Goal: Transaction & Acquisition: Purchase product/service

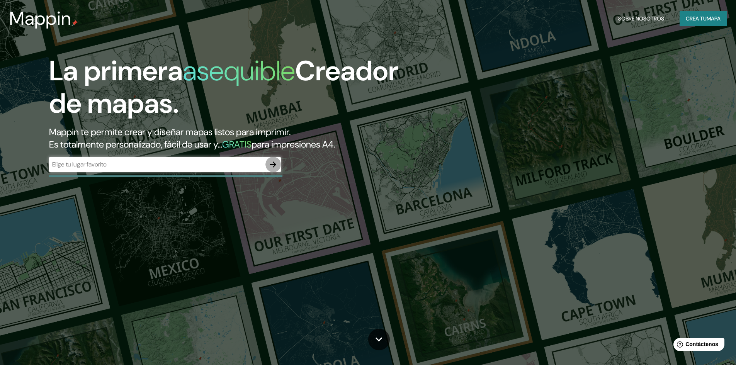
click at [273, 161] on icon "button" at bounding box center [273, 164] width 9 height 9
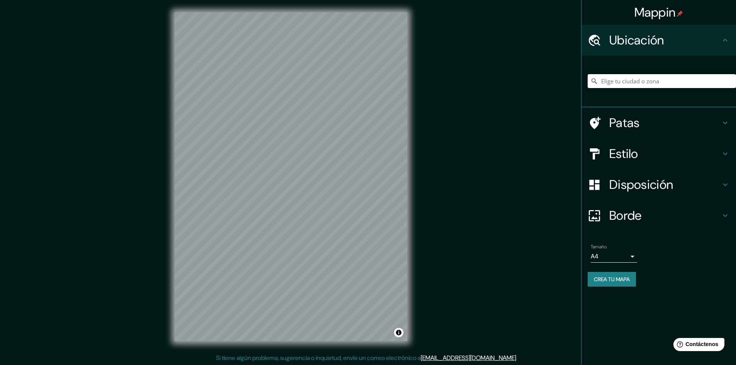
click at [633, 85] on input "Elige tu ciudad o zona" at bounding box center [662, 81] width 148 height 14
click at [638, 80] on input "Elige tu ciudad o zona" at bounding box center [662, 81] width 148 height 14
click at [723, 81] on input "[PERSON_NAME], [GEOGRAPHIC_DATA], [GEOGRAPHIC_DATA]" at bounding box center [662, 81] width 148 height 14
drag, startPoint x: 690, startPoint y: 83, endPoint x: 599, endPoint y: 89, distance: 91.4
click at [599, 89] on div "[PERSON_NAME], [GEOGRAPHIC_DATA], [GEOGRAPHIC_DATA]" at bounding box center [662, 81] width 148 height 39
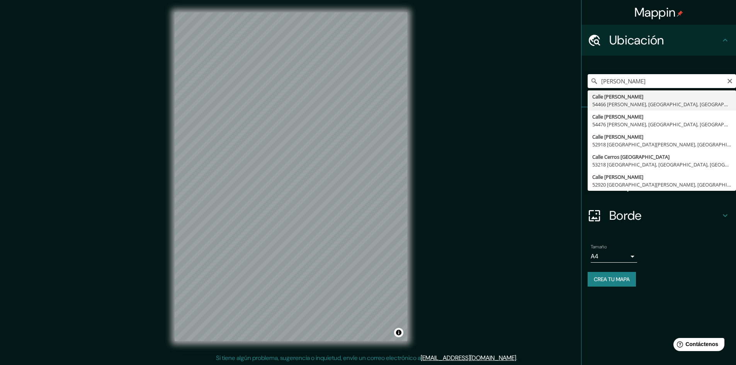
type input "[GEOGRAPHIC_DATA][PERSON_NAME], 54466 [PERSON_NAME], [GEOGRAPHIC_DATA], [GEOGRA…"
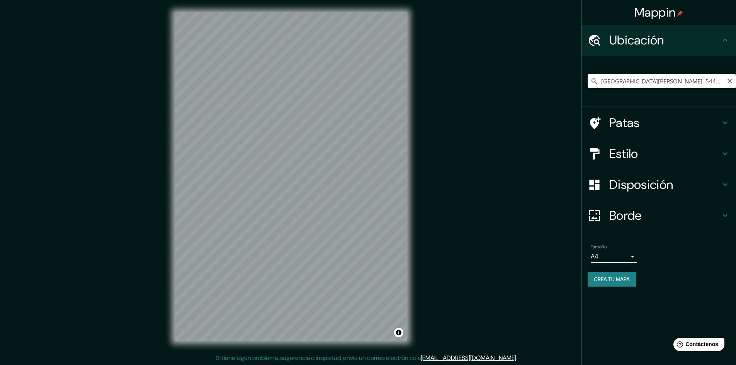
click at [723, 83] on input "[GEOGRAPHIC_DATA][PERSON_NAME], 54466 [PERSON_NAME], [GEOGRAPHIC_DATA], [GEOGRA…" at bounding box center [662, 81] width 148 height 14
click at [735, 80] on input "[GEOGRAPHIC_DATA][PERSON_NAME], 54466 [PERSON_NAME], [GEOGRAPHIC_DATA], [GEOGRA…" at bounding box center [662, 81] width 148 height 14
click at [730, 80] on icon "Claro" at bounding box center [730, 81] width 6 height 6
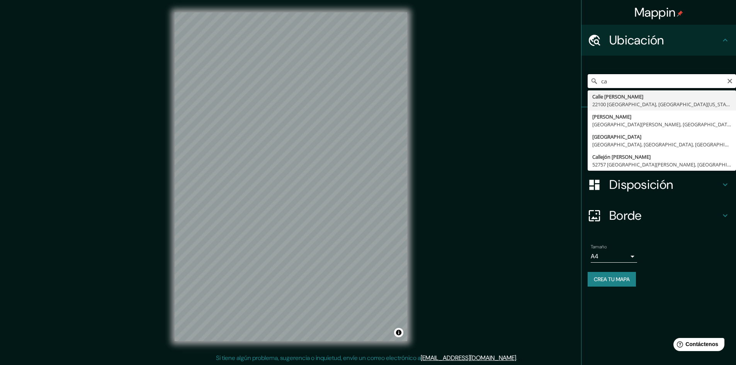
type input "c"
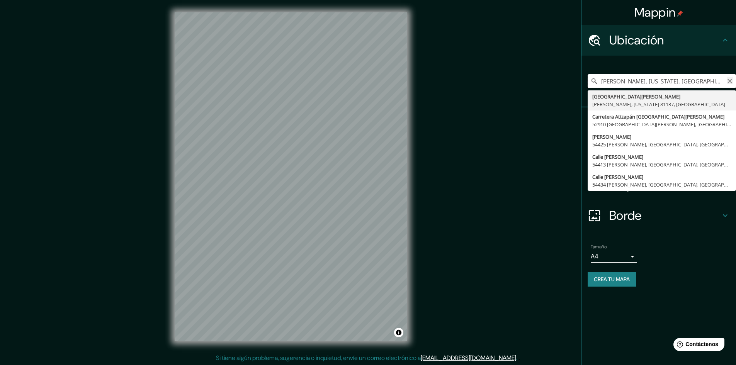
type input "[PERSON_NAME], [US_STATE], [GEOGRAPHIC_DATA]"
click at [731, 81] on icon "Claro" at bounding box center [730, 81] width 5 height 5
type input "Calle [PERSON_NAME], [GEOGRAPHIC_DATA][PERSON_NAME], [GEOGRAPHIC_DATA], [GEOGRA…"
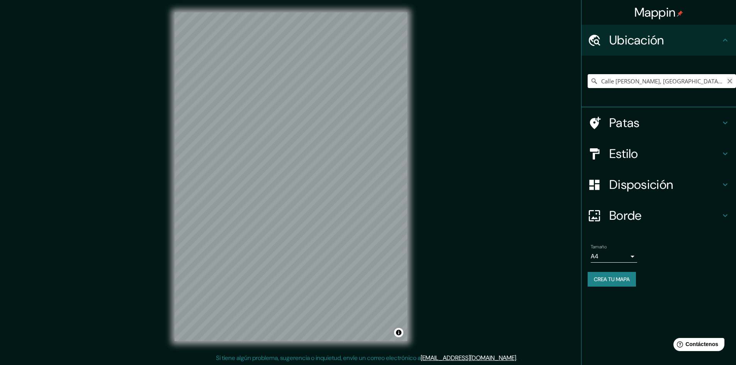
click at [728, 79] on icon "Claro" at bounding box center [730, 81] width 6 height 6
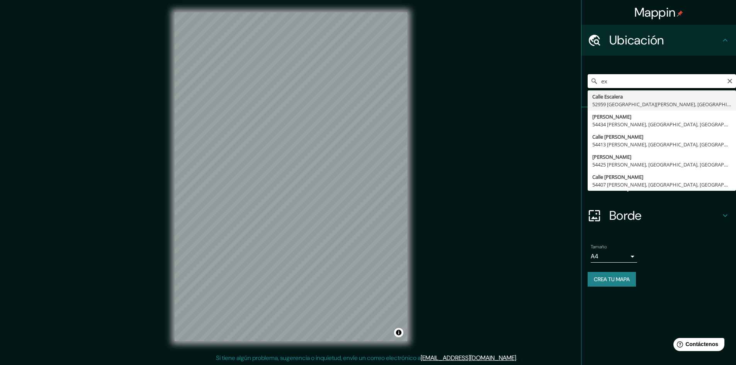
type input "e"
type input "Calle [PERSON_NAME], 54434 [PERSON_NAME], [GEOGRAPHIC_DATA], [GEOGRAPHIC_DATA]"
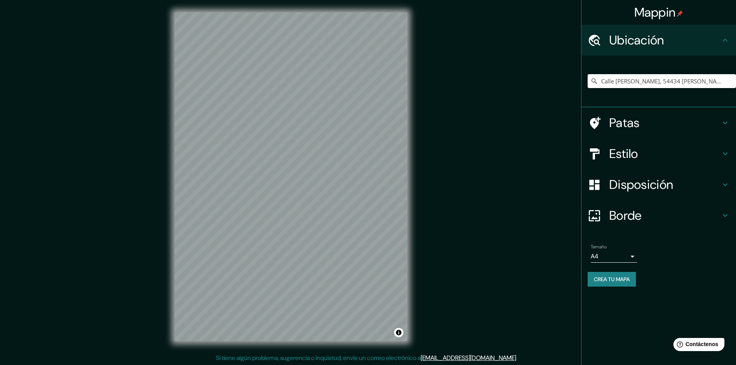
click at [665, 124] on h4 "Patas" at bounding box center [665, 122] width 111 height 15
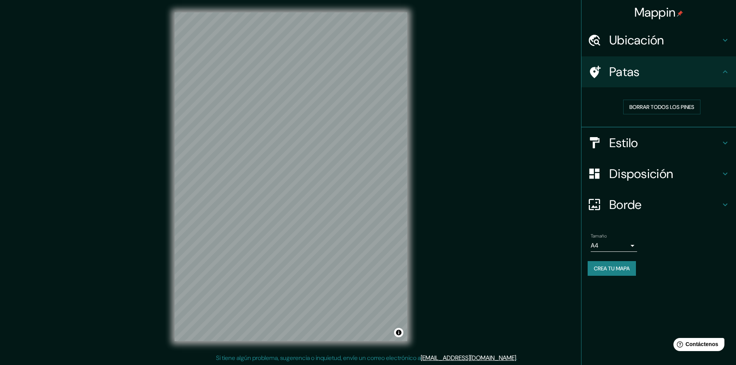
click at [717, 76] on h4 "Patas" at bounding box center [665, 71] width 111 height 15
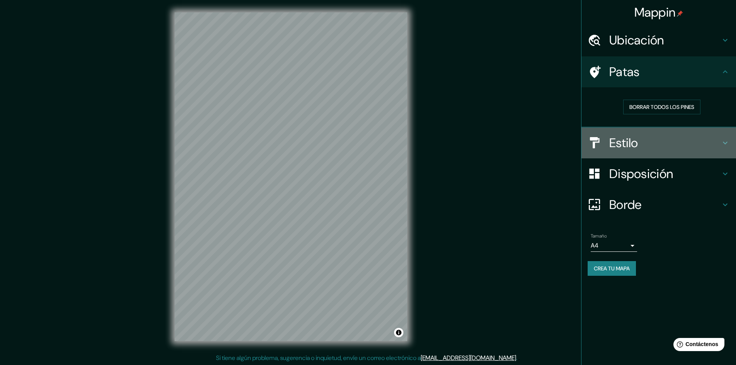
click at [725, 143] on icon at bounding box center [725, 142] width 5 height 3
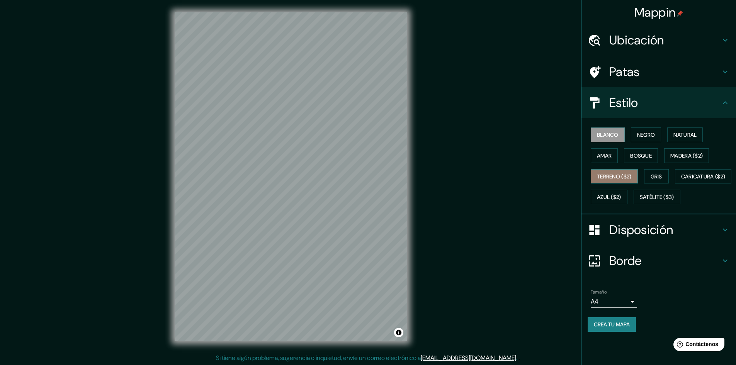
click at [636, 176] on button "Terreno ($2)" at bounding box center [614, 176] width 47 height 15
click at [617, 130] on font "Blanco" at bounding box center [608, 135] width 22 height 10
click at [644, 136] on font "Negro" at bounding box center [647, 134] width 18 height 7
click at [697, 139] on font "Natural" at bounding box center [685, 135] width 23 height 10
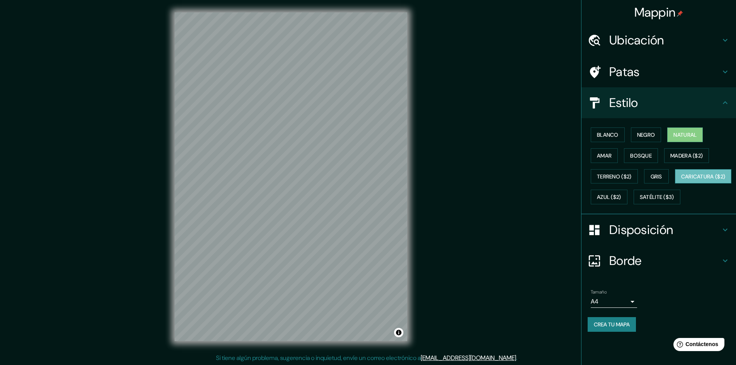
click at [682, 180] on font "Caricatura ($2)" at bounding box center [704, 176] width 44 height 7
click at [640, 201] on font "Satélite ($3)" at bounding box center [657, 197] width 34 height 7
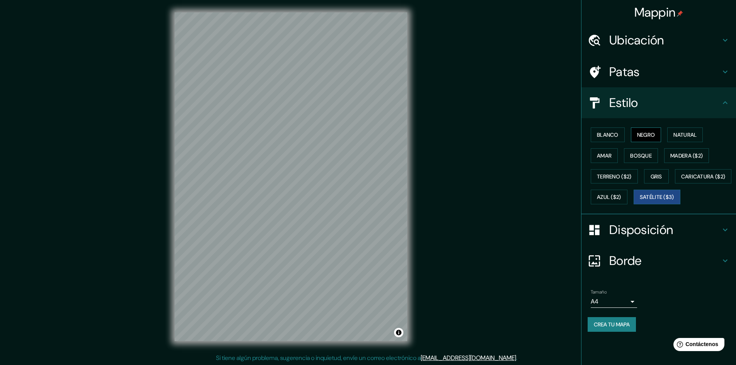
click at [655, 135] on font "Negro" at bounding box center [647, 134] width 18 height 7
click at [615, 135] on font "Blanco" at bounding box center [608, 134] width 22 height 7
click at [650, 130] on font "Negro" at bounding box center [647, 135] width 18 height 10
click at [647, 153] on font "Bosque" at bounding box center [642, 155] width 22 height 7
click at [680, 158] on font "Madera ($2)" at bounding box center [687, 155] width 32 height 7
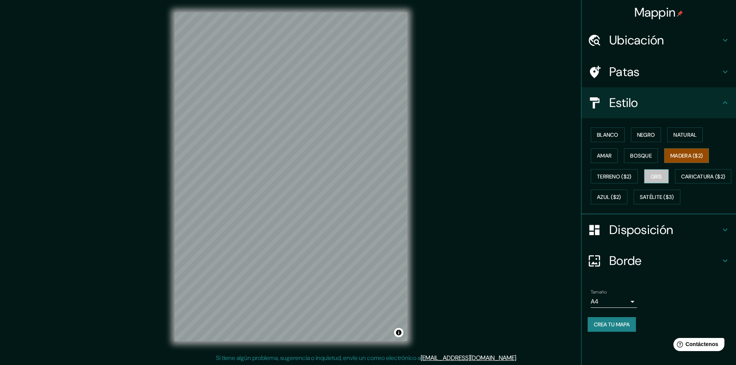
click at [660, 182] on button "Gris" at bounding box center [656, 176] width 25 height 15
click at [622, 200] on font "Azul ($2)" at bounding box center [609, 197] width 24 height 7
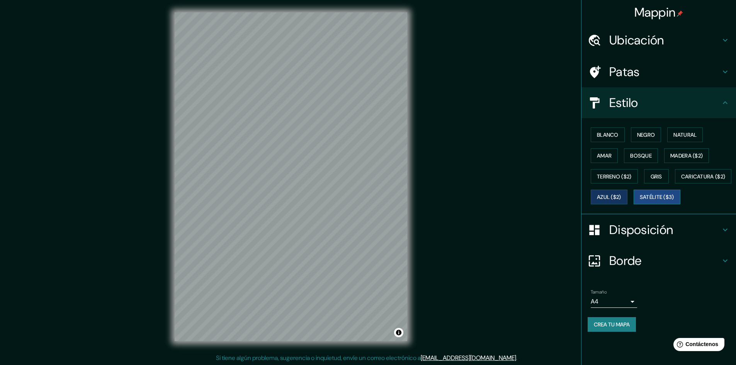
click at [636, 205] on button "Satélite ($3)" at bounding box center [657, 197] width 47 height 15
click at [648, 137] on font "Negro" at bounding box center [647, 134] width 18 height 7
click at [612, 155] on font "Amar" at bounding box center [604, 155] width 15 height 7
click at [650, 156] on font "Bosque" at bounding box center [642, 155] width 22 height 7
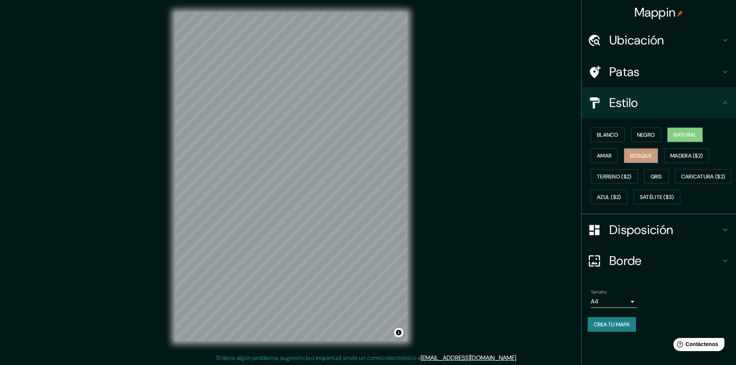
click at [679, 136] on font "Natural" at bounding box center [685, 134] width 23 height 7
click at [612, 139] on font "Blanco" at bounding box center [608, 135] width 22 height 10
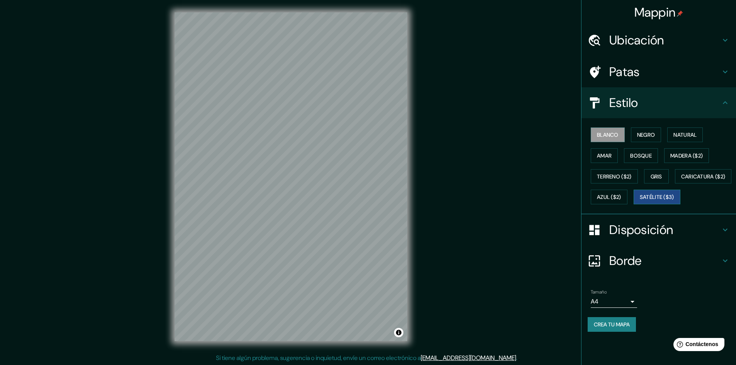
click at [635, 205] on button "Satélite ($3)" at bounding box center [657, 197] width 47 height 15
click at [641, 142] on div "Blanco Negro Natural [PERSON_NAME] ($2) Terreno ($2) Gris Caricatura ($2) Azul …" at bounding box center [662, 165] width 148 height 83
click at [643, 135] on font "Negro" at bounding box center [647, 134] width 18 height 7
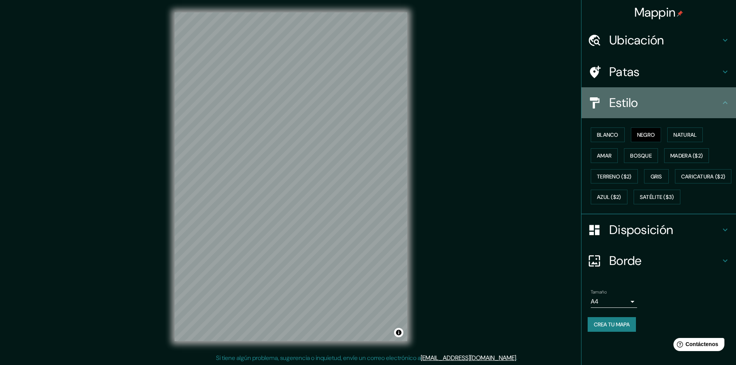
click at [721, 108] on div "Estilo" at bounding box center [659, 102] width 155 height 31
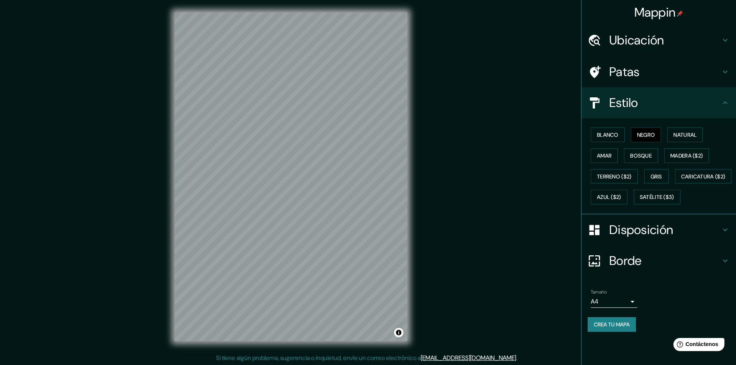
click at [728, 103] on icon at bounding box center [725, 102] width 9 height 9
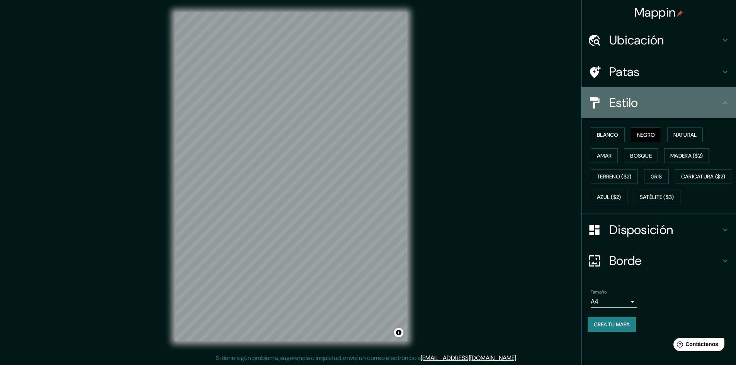
click at [646, 110] on h4 "Estilo" at bounding box center [665, 102] width 111 height 15
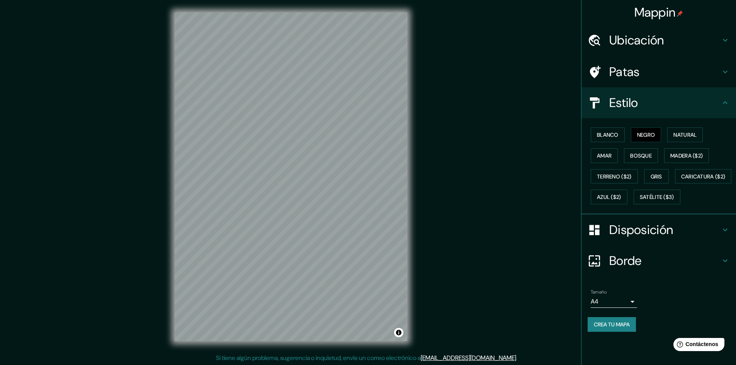
click at [708, 238] on h4 "Disposición" at bounding box center [665, 229] width 111 height 15
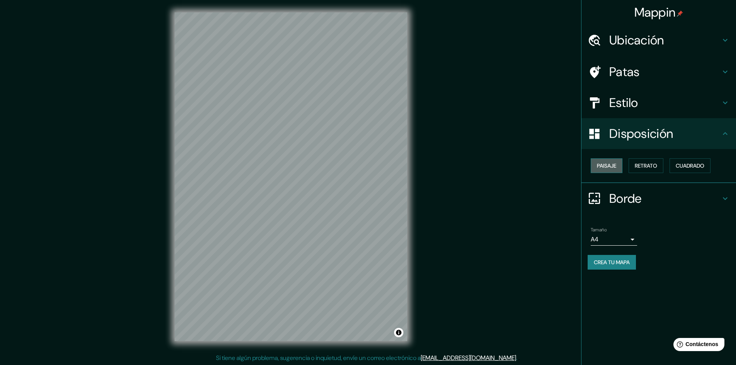
click at [616, 165] on font "Paisaje" at bounding box center [606, 165] width 19 height 7
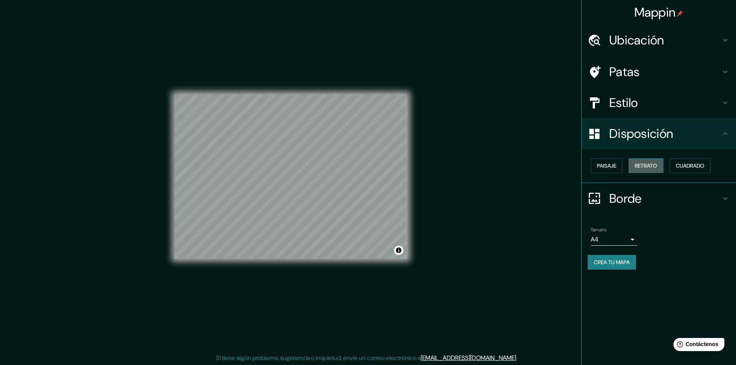
click at [650, 164] on font "Retrato" at bounding box center [646, 165] width 22 height 7
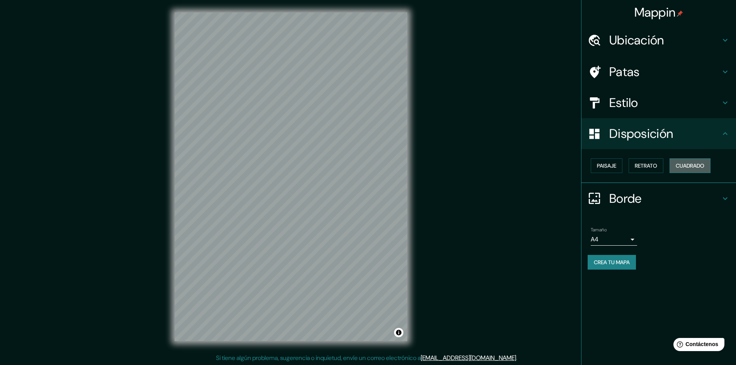
click at [702, 161] on font "Cuadrado" at bounding box center [690, 166] width 29 height 10
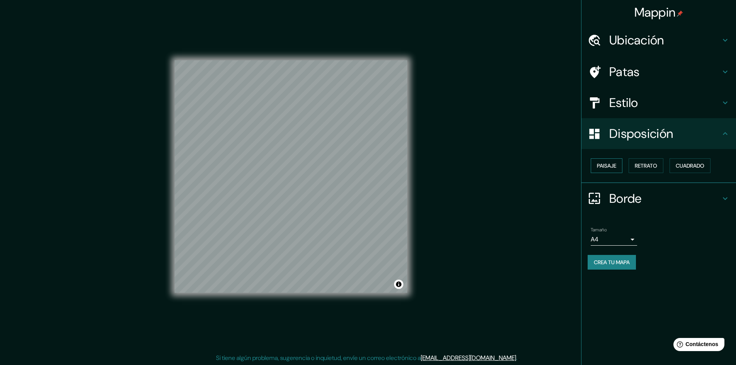
click at [608, 169] on font "Paisaje" at bounding box center [606, 165] width 19 height 7
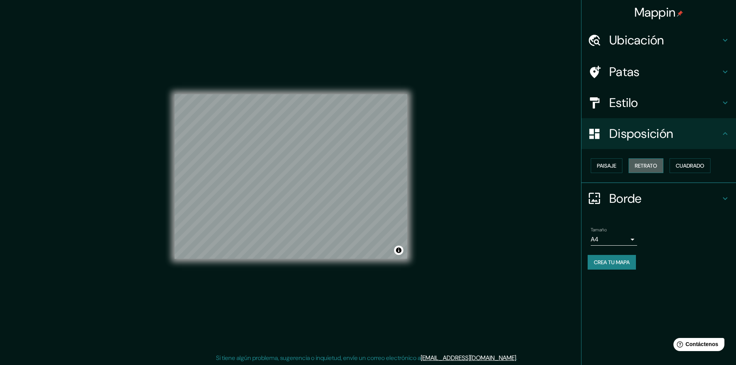
click at [641, 168] on font "Retrato" at bounding box center [646, 165] width 22 height 7
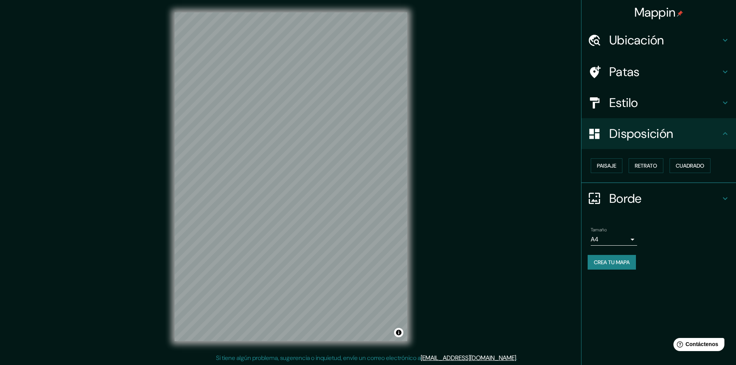
click at [723, 193] on div "Borde" at bounding box center [659, 198] width 155 height 31
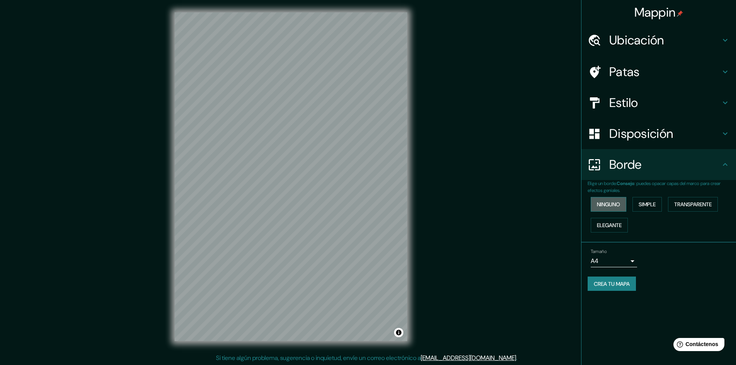
click at [624, 205] on button "Ninguno" at bounding box center [609, 204] width 36 height 15
click at [649, 206] on font "Simple" at bounding box center [647, 204] width 17 height 7
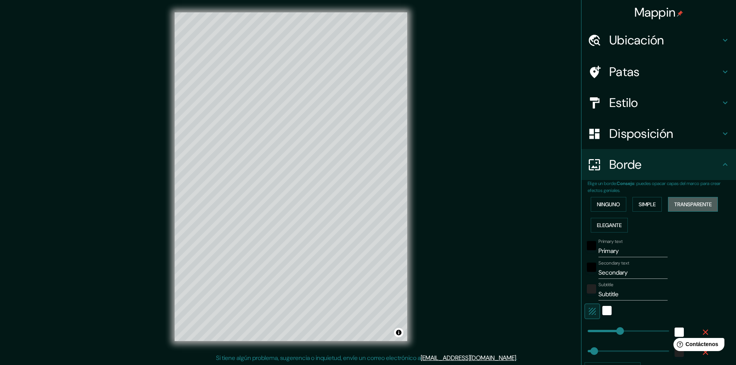
click at [684, 205] on font "Transparente" at bounding box center [694, 204] width 38 height 7
click at [603, 205] on font "Ninguno" at bounding box center [608, 204] width 23 height 7
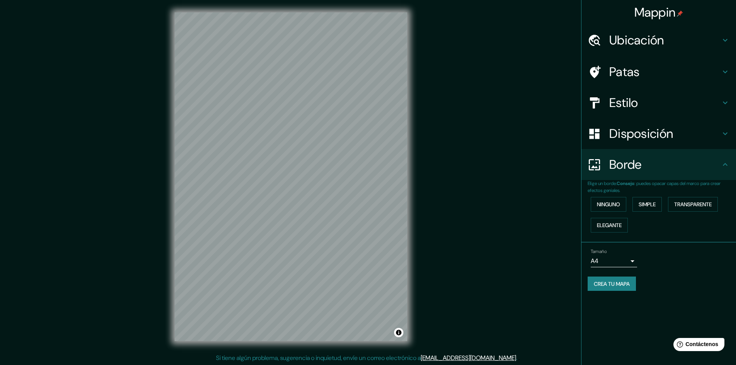
click at [632, 265] on body "Mappin Ubicación [STREET_ADDRESS][PERSON_NAME][PERSON_NAME] Patas Estilo Dispos…" at bounding box center [368, 182] width 736 height 365
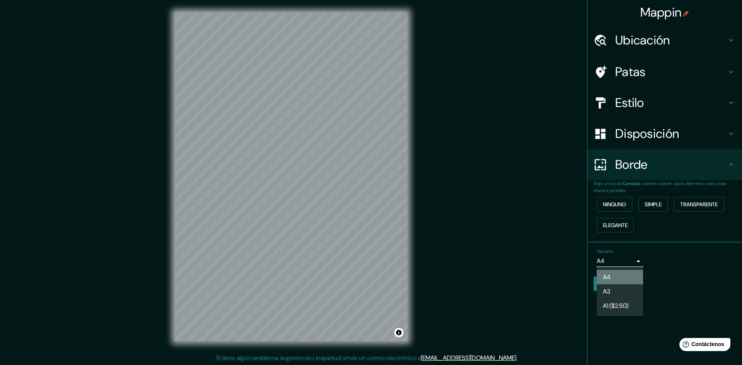
drag, startPoint x: 629, startPoint y: 278, endPoint x: 632, endPoint y: 268, distance: 10.5
click at [629, 277] on li "A4" at bounding box center [620, 277] width 46 height 14
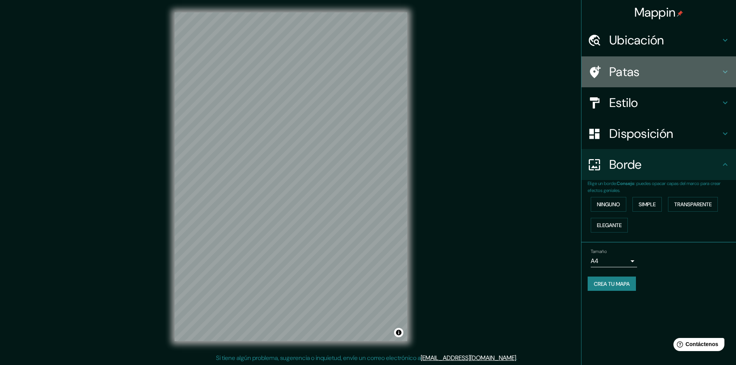
click at [653, 71] on h4 "Patas" at bounding box center [665, 71] width 111 height 15
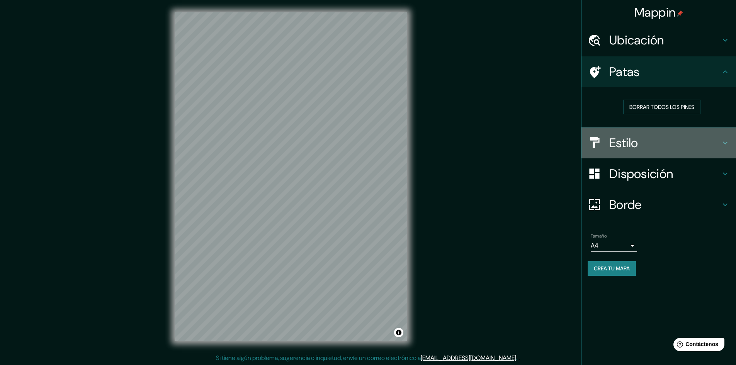
click at [674, 136] on h4 "Estilo" at bounding box center [665, 142] width 111 height 15
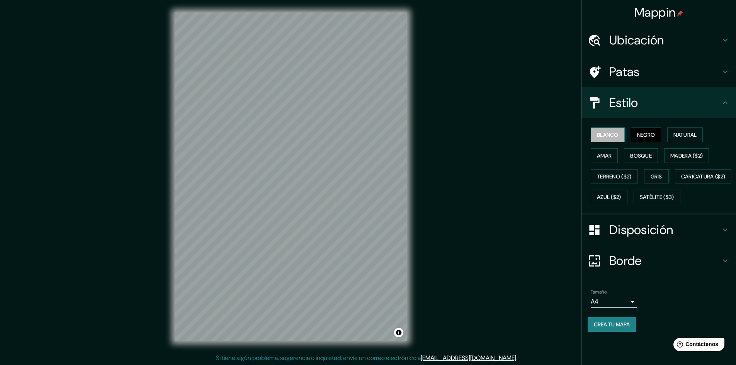
click at [618, 136] on font "Blanco" at bounding box center [608, 134] width 22 height 7
click at [642, 136] on font "Negro" at bounding box center [647, 134] width 18 height 7
click at [630, 177] on font "Terreno ($2)" at bounding box center [614, 176] width 35 height 7
click at [607, 151] on font "Amar" at bounding box center [604, 156] width 15 height 10
click at [644, 152] on font "Bosque" at bounding box center [642, 155] width 22 height 7
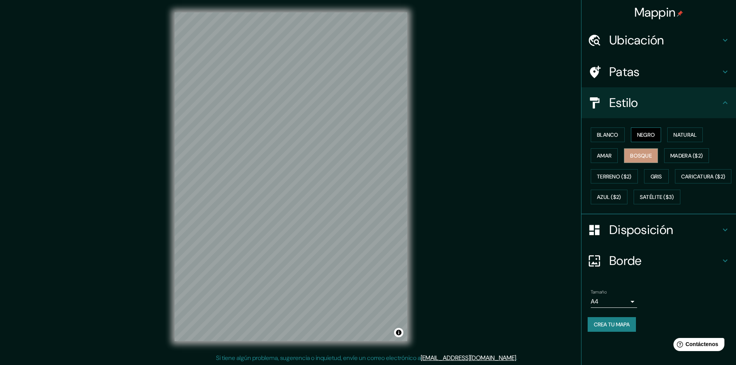
click at [649, 136] on font "Negro" at bounding box center [647, 134] width 18 height 7
click at [621, 328] on font "Crea tu mapa" at bounding box center [612, 324] width 36 height 7
